Goal: Information Seeking & Learning: Learn about a topic

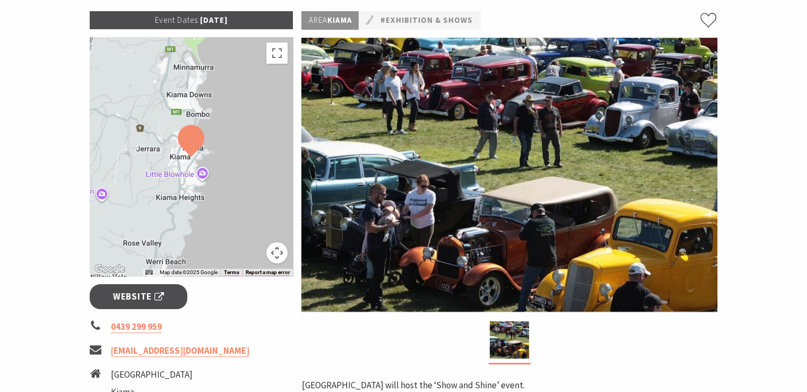
scroll to position [106, 0]
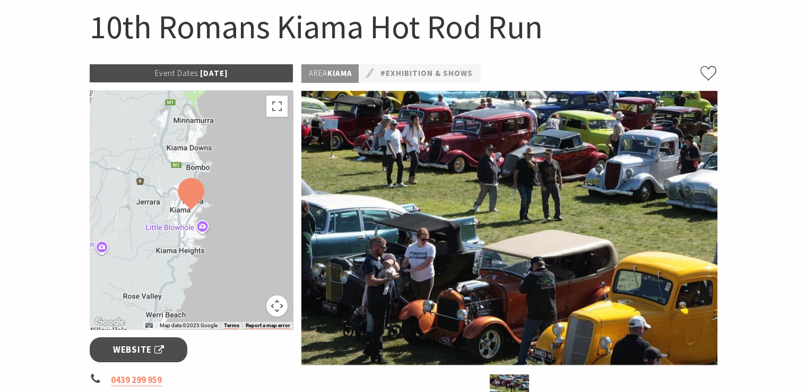
click at [192, 202] on img at bounding box center [191, 194] width 27 height 32
click at [406, 69] on link "#Exhibition & Shows" at bounding box center [426, 73] width 92 height 13
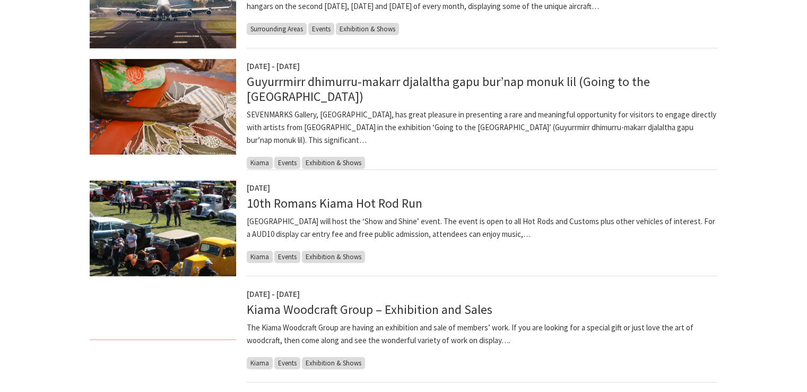
scroll to position [372, 0]
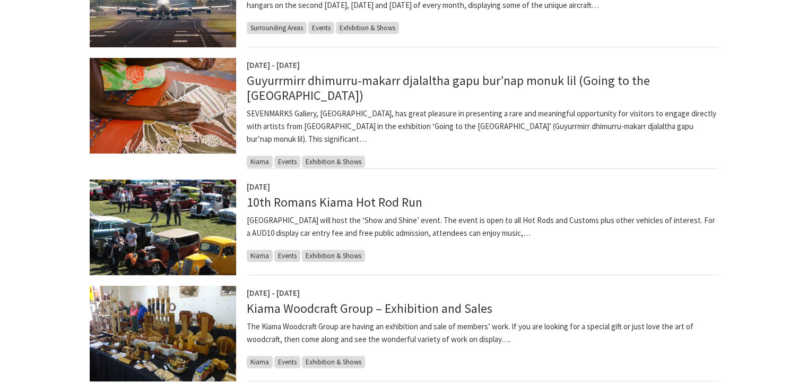
click at [338, 261] on span "Exhibition & Shows" at bounding box center [333, 256] width 63 height 12
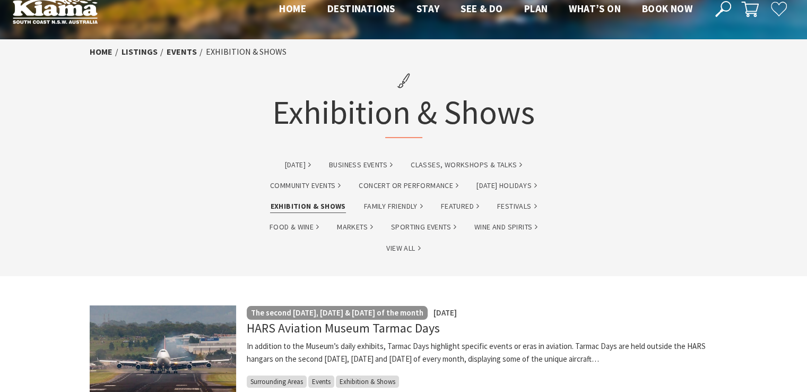
scroll to position [0, 0]
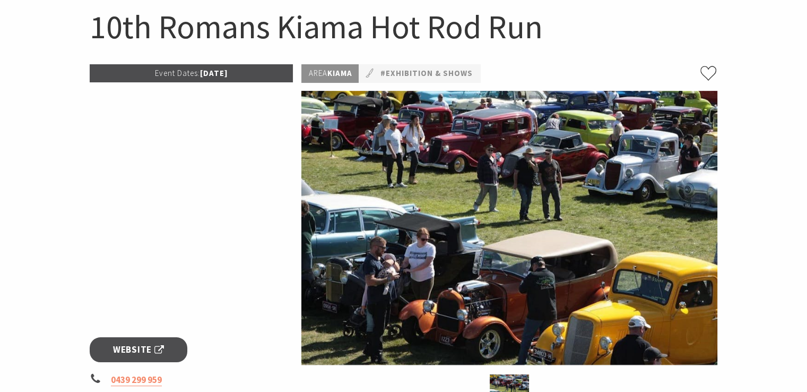
scroll to position [106, 0]
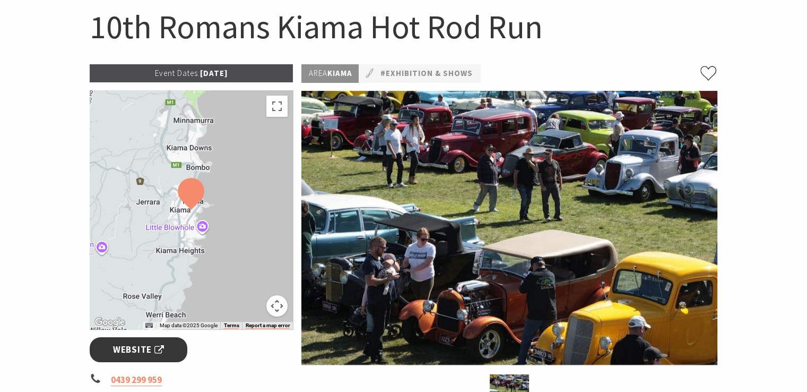
click at [153, 352] on span "Website" at bounding box center [138, 349] width 51 height 14
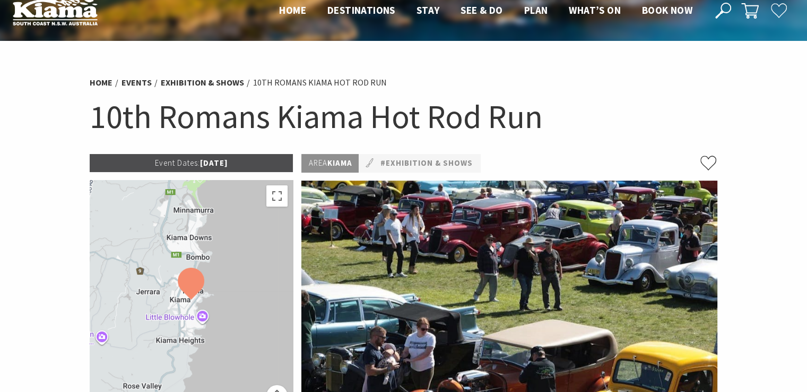
scroll to position [0, 0]
